Goal: Task Accomplishment & Management: Complete application form

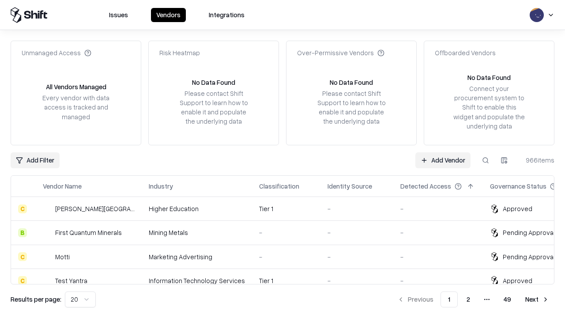
click at [443, 160] on link "Add Vendor" at bounding box center [442, 160] width 55 height 16
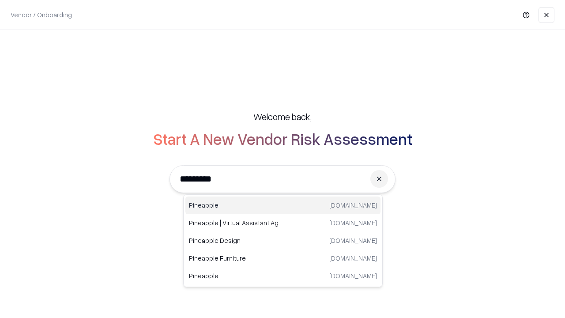
click at [283, 205] on div "Pineapple [DOMAIN_NAME]" at bounding box center [282, 205] width 195 height 18
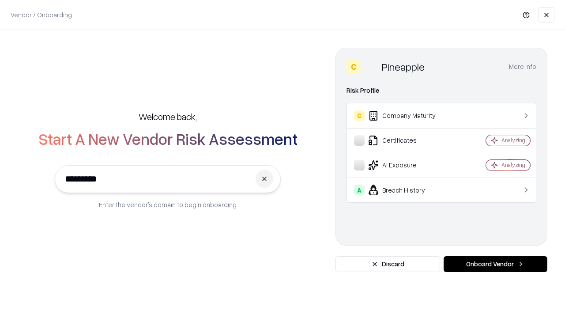
type input "*********"
click at [495, 264] on button "Onboard Vendor" at bounding box center [496, 264] width 104 height 16
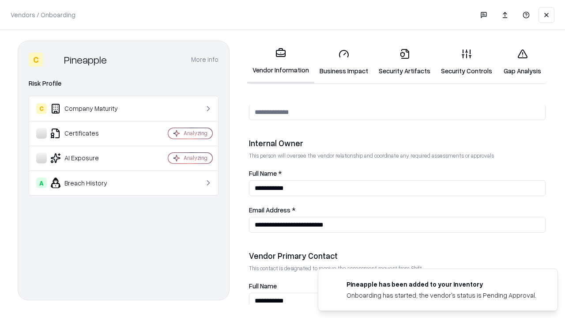
scroll to position [457, 0]
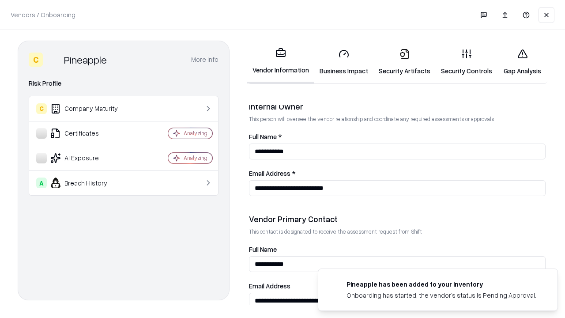
click at [344, 62] on link "Business Impact" at bounding box center [343, 62] width 59 height 41
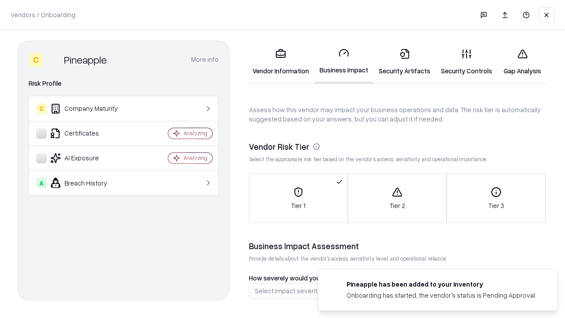
click at [404, 62] on link "Security Artifacts" at bounding box center [405, 62] width 62 height 41
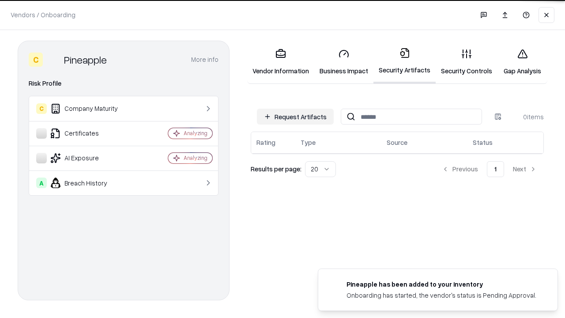
click at [295, 116] on button "Request Artifacts" at bounding box center [295, 117] width 77 height 16
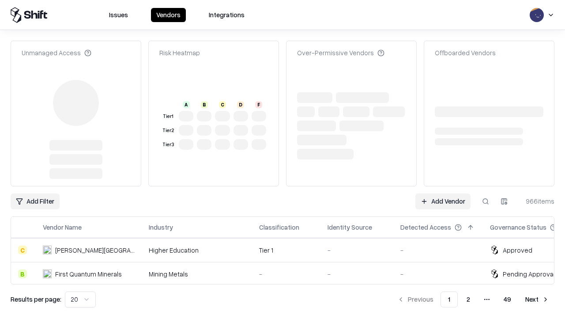
click at [443, 193] on link "Add Vendor" at bounding box center [442, 201] width 55 height 16
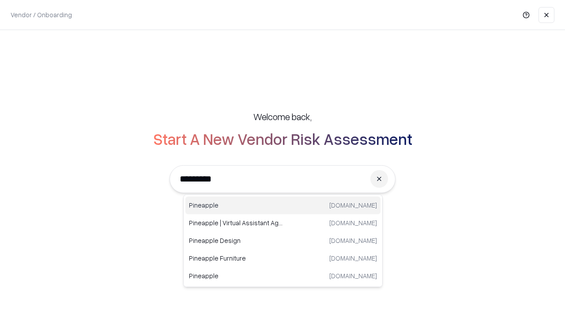
click at [283, 205] on div "Pineapple [DOMAIN_NAME]" at bounding box center [282, 205] width 195 height 18
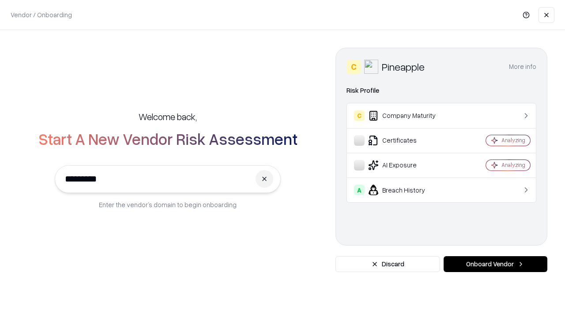
type input "*********"
click at [495, 264] on button "Onboard Vendor" at bounding box center [496, 264] width 104 height 16
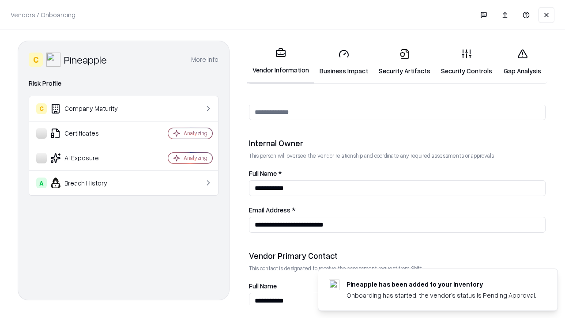
scroll to position [457, 0]
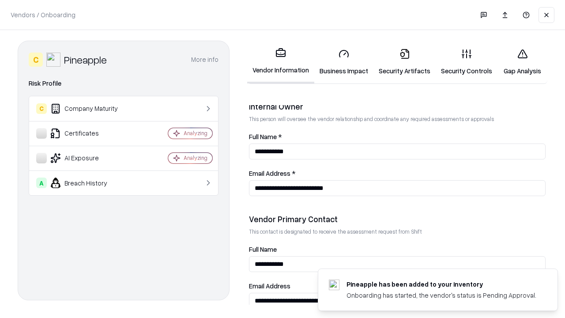
click at [522, 62] on link "Gap Analysis" at bounding box center [523, 62] width 50 height 41
